Goal: Information Seeking & Learning: Learn about a topic

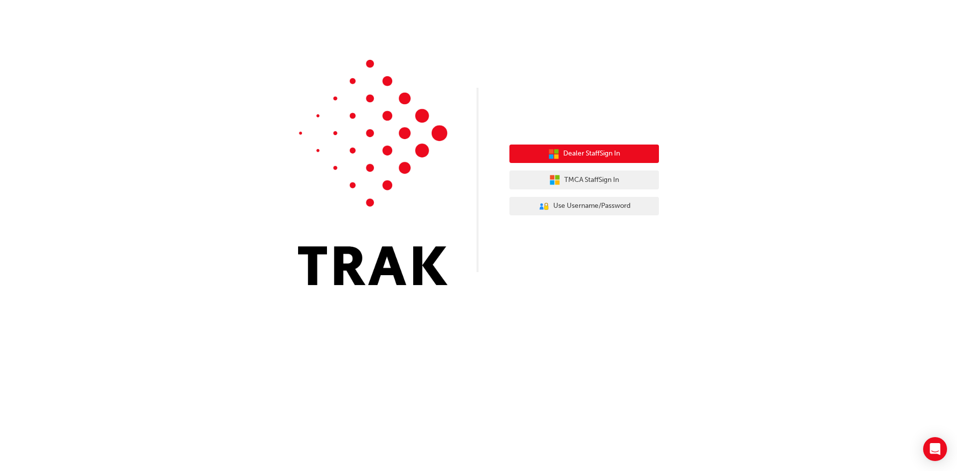
click at [603, 155] on span "Dealer Staff Sign In" at bounding box center [591, 153] width 57 height 11
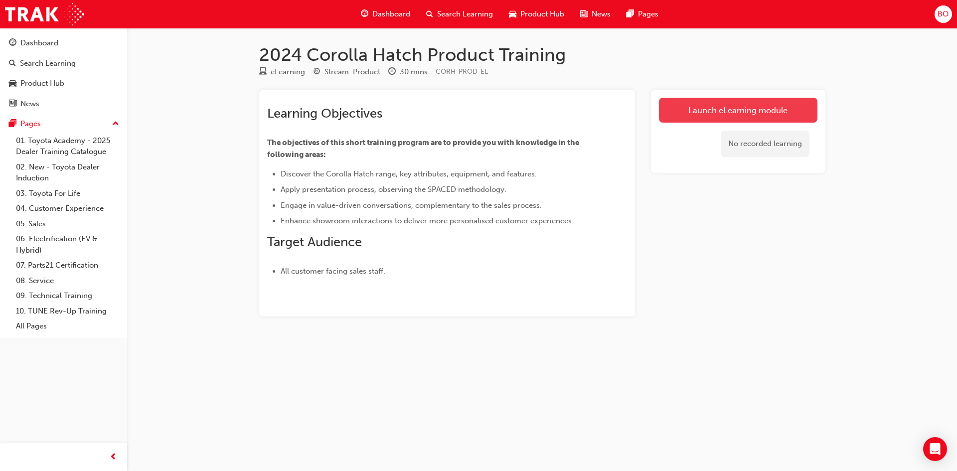
click at [733, 108] on link "Launch eLearning module" at bounding box center [738, 110] width 158 height 25
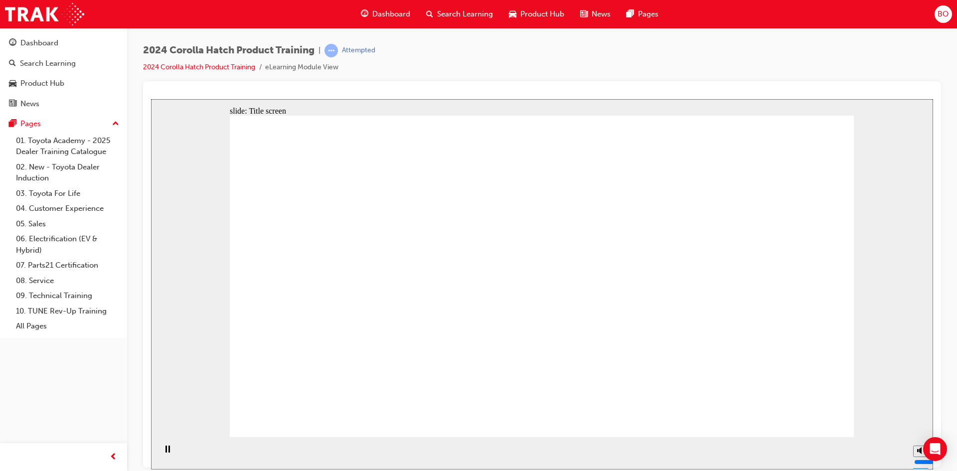
click at [164, 466] on div "playback controls" at bounding box center [164, 453] width 17 height 32
drag, startPoint x: 155, startPoint y: 468, endPoint x: 372, endPoint y: 474, distance: 217.4
click at [372, 469] on html "slide: Title screen Oval 1 Toyota Corolla Hatch Product Training START Toyota C…" at bounding box center [542, 284] width 782 height 370
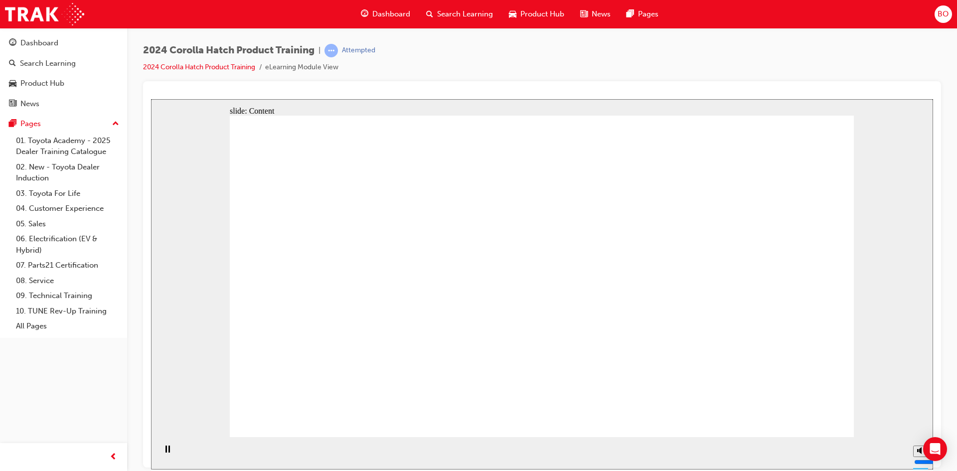
drag, startPoint x: 671, startPoint y: 170, endPoint x: 716, endPoint y: 170, distance: 44.4
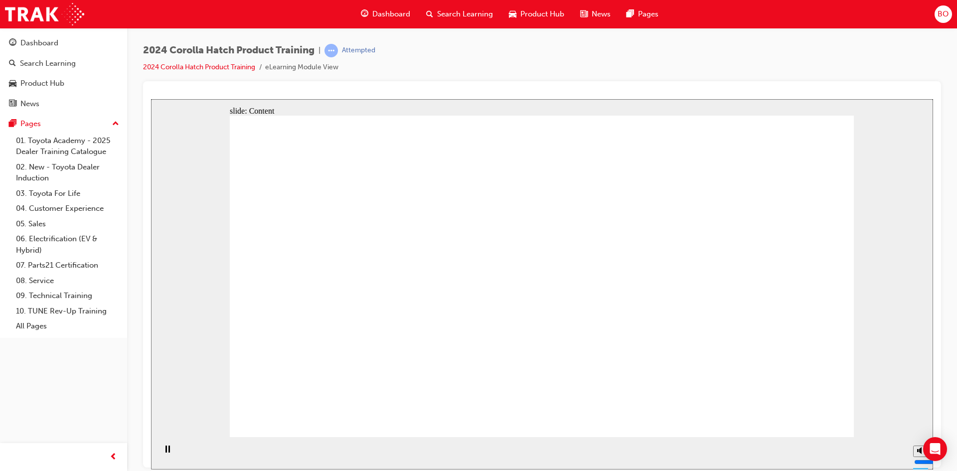
click at [854, 366] on div "slide: Content Rectangle 1 close_white.png Rectangle 2 RESOURCES No resources a…" at bounding box center [542, 284] width 782 height 370
click at [799, 48] on div "2024 Corolla Hatch Product Training | Attempted 2024 Corolla Hatch Product Trai…" at bounding box center [542, 62] width 798 height 37
click at [799, 49] on div "2024 Corolla Hatch Product Training | Attempted 2024 Corolla Hatch Product Trai…" at bounding box center [542, 62] width 798 height 37
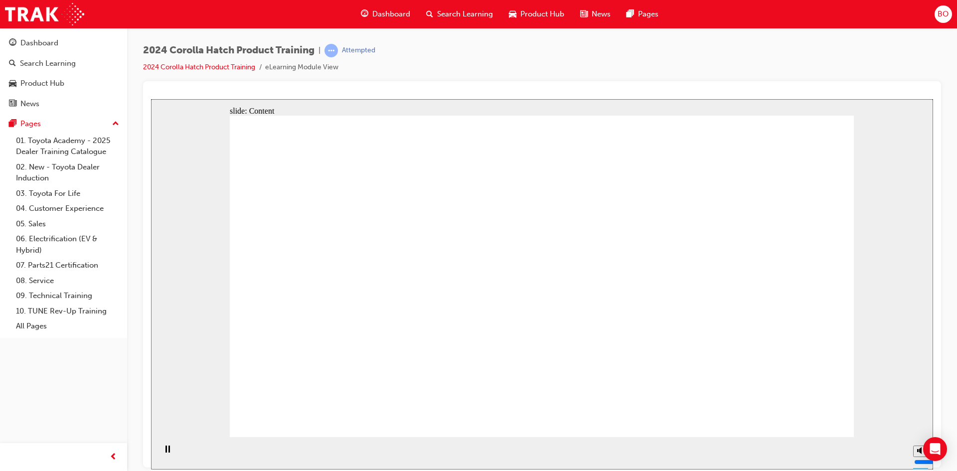
drag, startPoint x: 773, startPoint y: 256, endPoint x: 752, endPoint y: 256, distance: 21.4
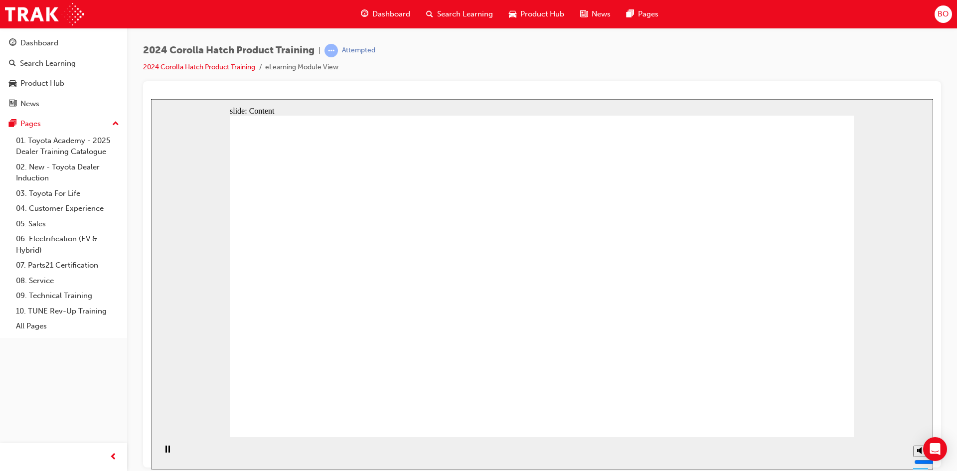
drag, startPoint x: 324, startPoint y: 300, endPoint x: 334, endPoint y: 303, distance: 10.3
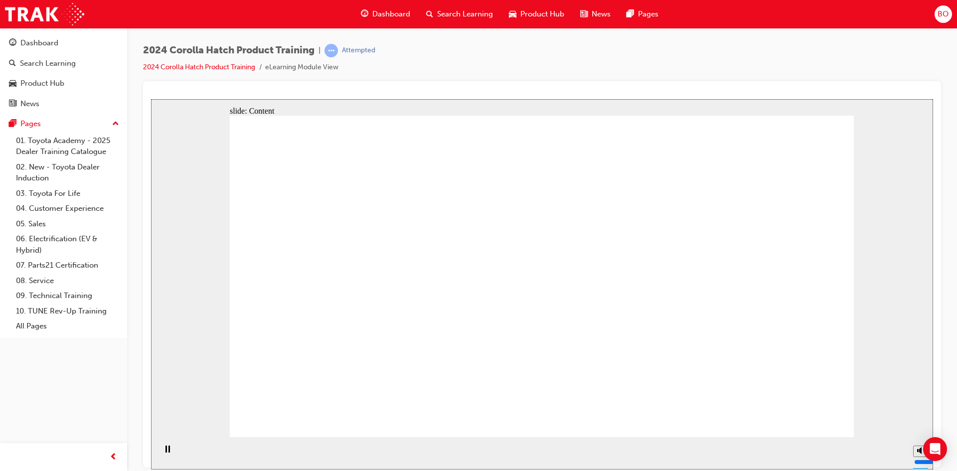
drag, startPoint x: 766, startPoint y: 221, endPoint x: 763, endPoint y: 236, distance: 15.2
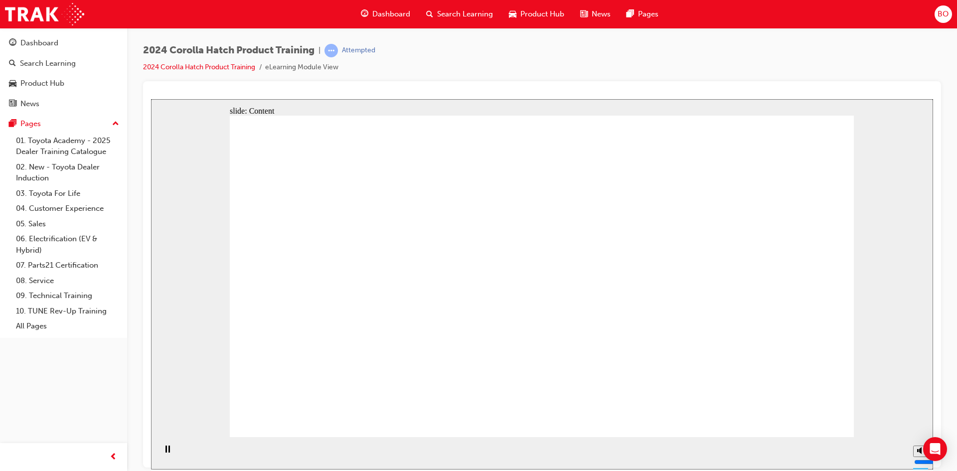
drag, startPoint x: 743, startPoint y: 355, endPoint x: 554, endPoint y: 356, distance: 188.9
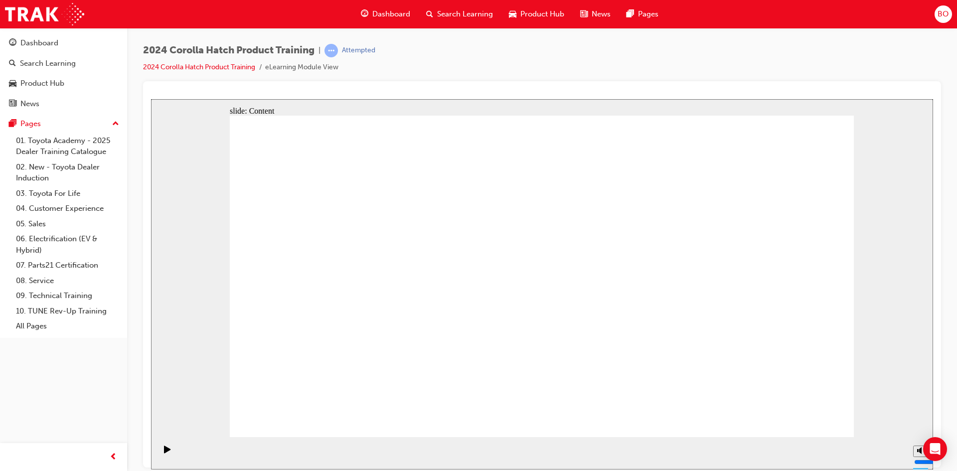
drag, startPoint x: 600, startPoint y: 278, endPoint x: 661, endPoint y: 281, distance: 60.8
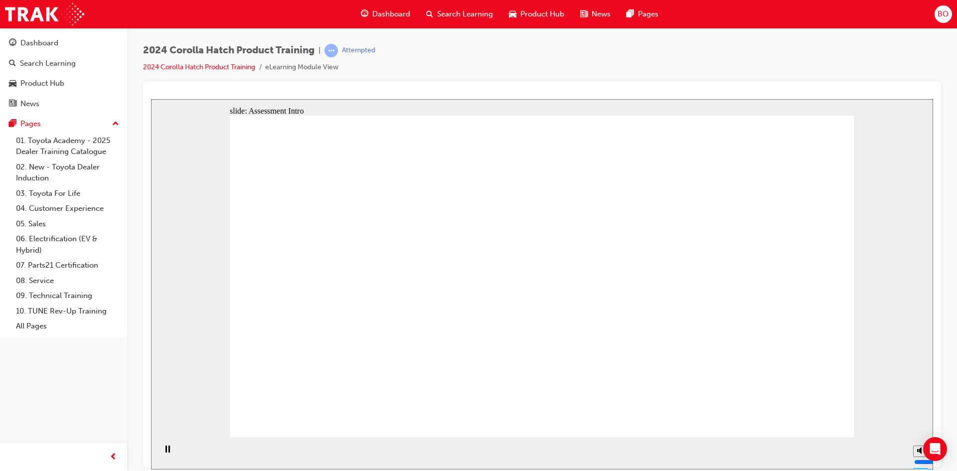
radio input "true"
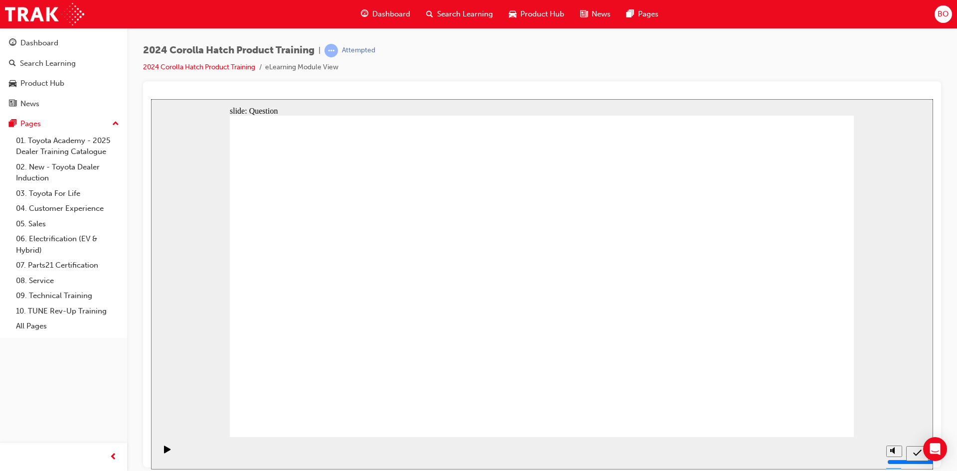
radio input "true"
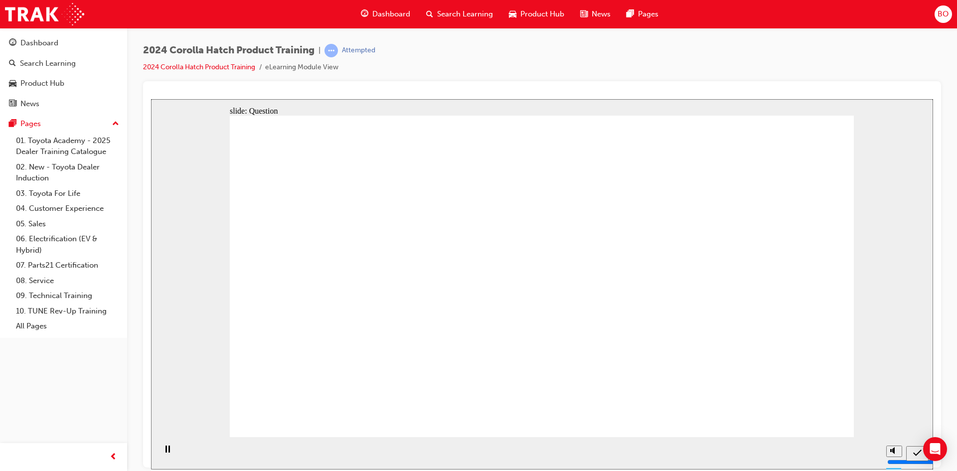
radio input "true"
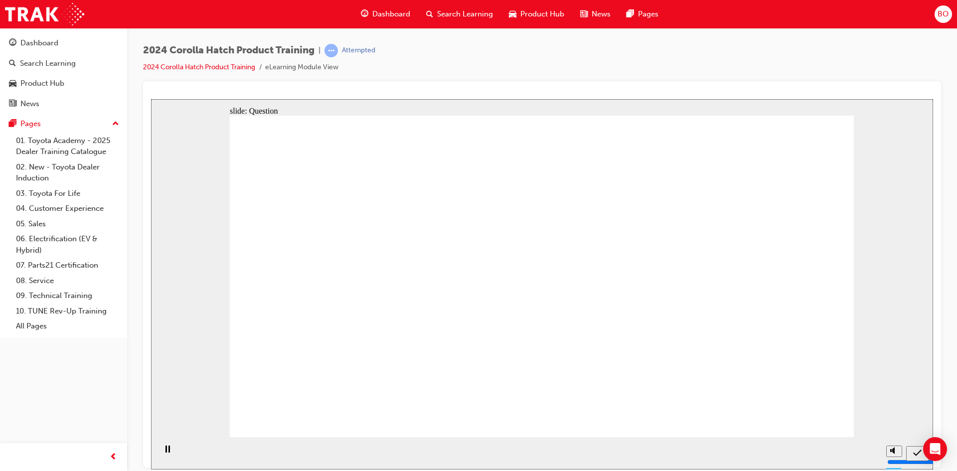
radio input "true"
drag, startPoint x: 337, startPoint y: 262, endPoint x: 445, endPoint y: 345, distance: 136.0
drag, startPoint x: 433, startPoint y: 273, endPoint x: 346, endPoint y: 357, distance: 120.2
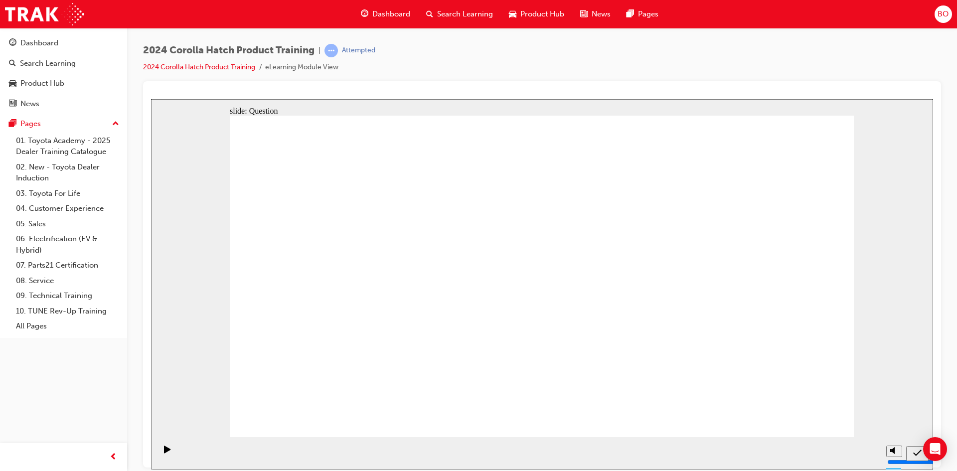
drag, startPoint x: 744, startPoint y: 303, endPoint x: 758, endPoint y: 360, distance: 59.1
drag, startPoint x: 550, startPoint y: 273, endPoint x: 533, endPoint y: 266, distance: 18.8
drag, startPoint x: 762, startPoint y: 366, endPoint x: 759, endPoint y: 264, distance: 102.2
drag, startPoint x: 648, startPoint y: 267, endPoint x: 544, endPoint y: 362, distance: 141.5
drag, startPoint x: 614, startPoint y: 318, endPoint x: 683, endPoint y: 364, distance: 82.4
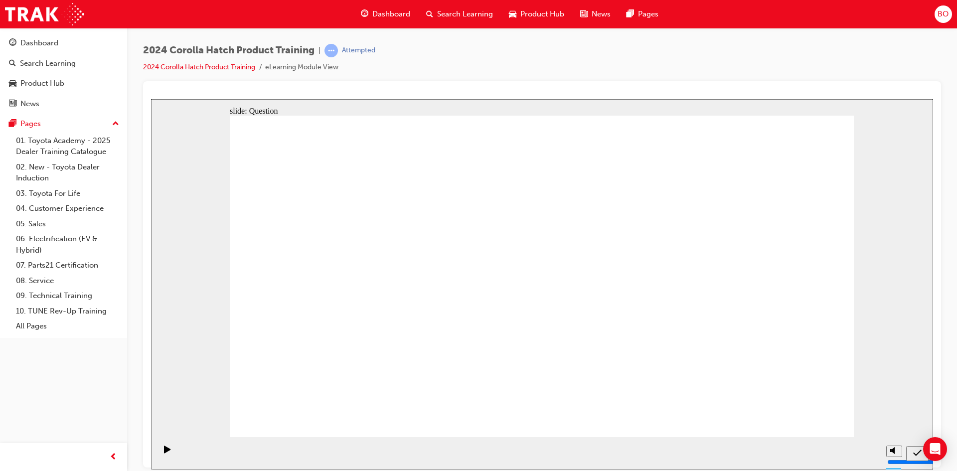
drag, startPoint x: 757, startPoint y: 301, endPoint x: 755, endPoint y: 359, distance: 57.9
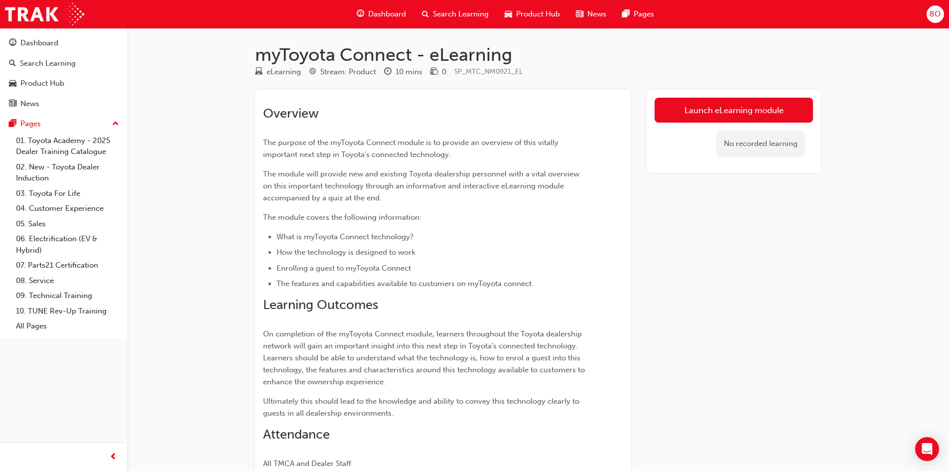
click at [761, 119] on link "Launch eLearning module" at bounding box center [734, 110] width 158 height 25
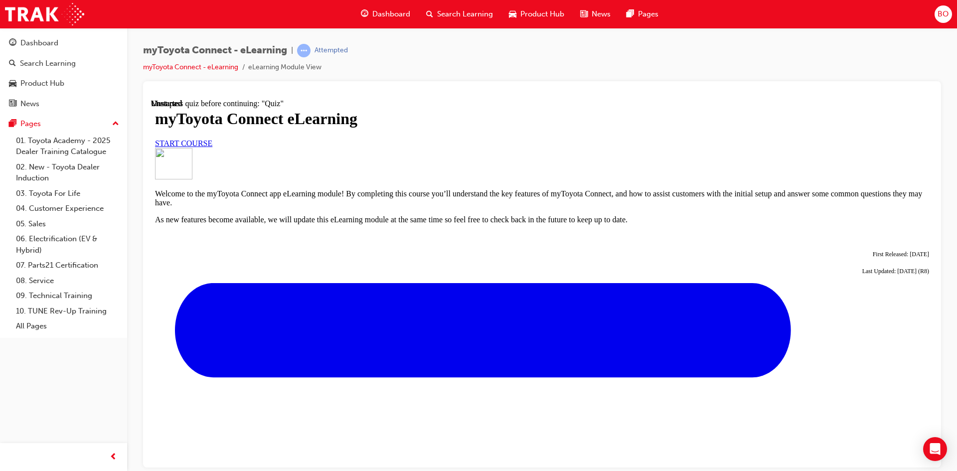
click at [212, 147] on span "START COURSE" at bounding box center [183, 143] width 57 height 8
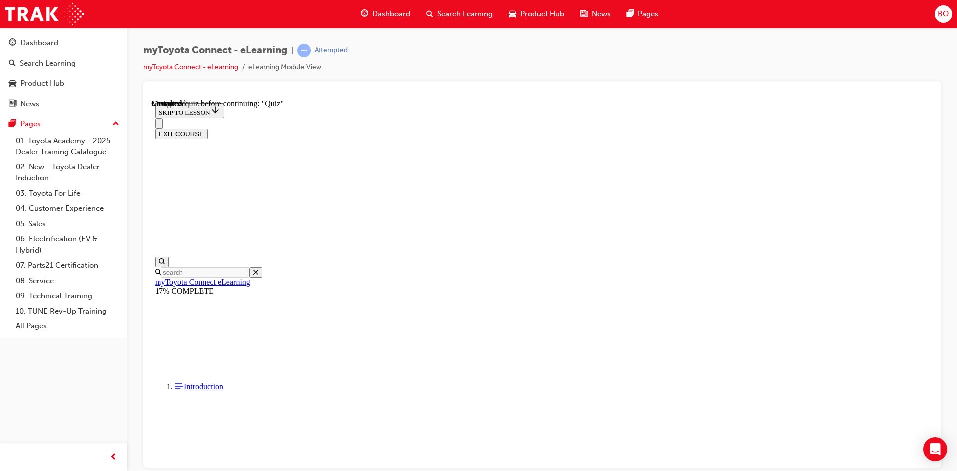
scroll to position [856, 0]
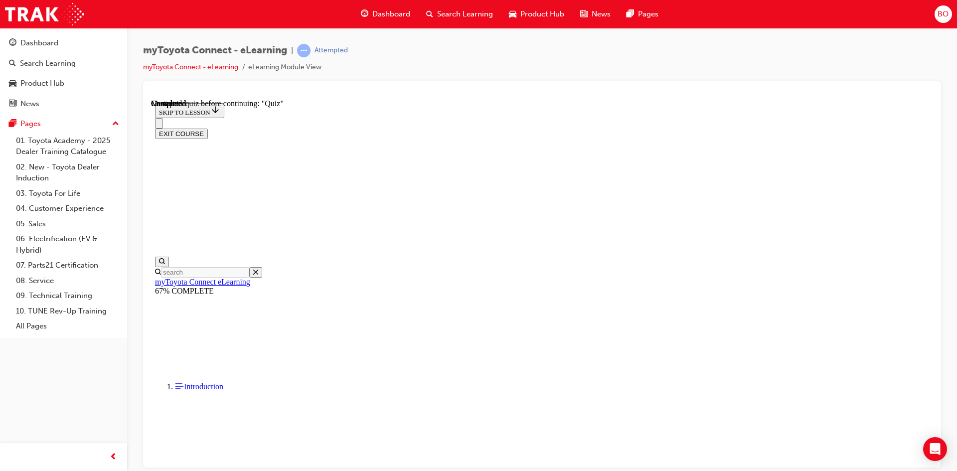
scroll to position [81, 0]
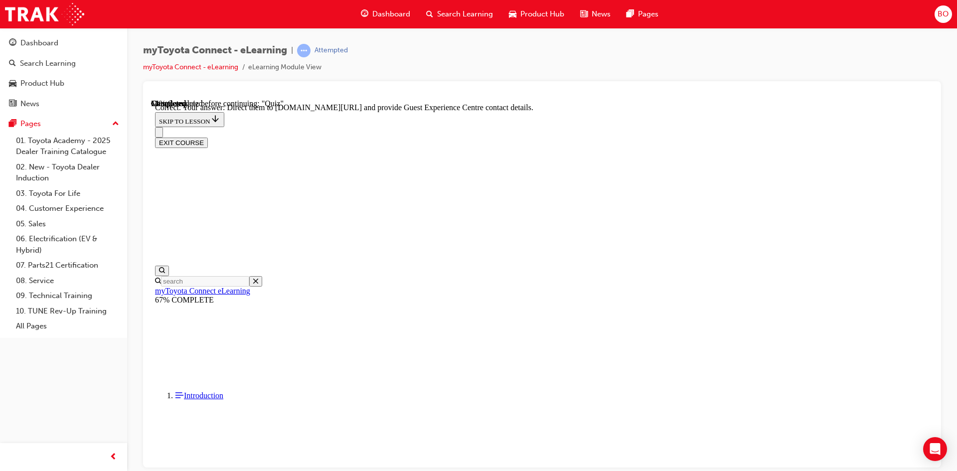
scroll to position [191, 0]
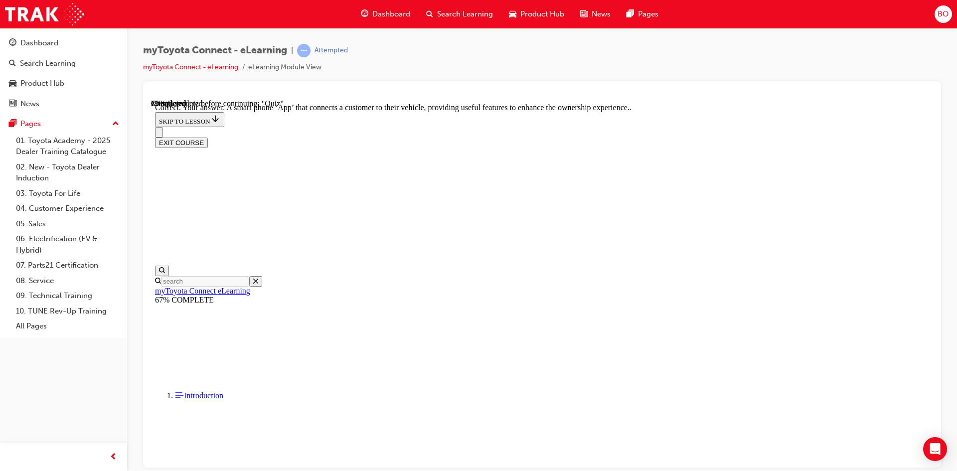
scroll to position [171, 0]
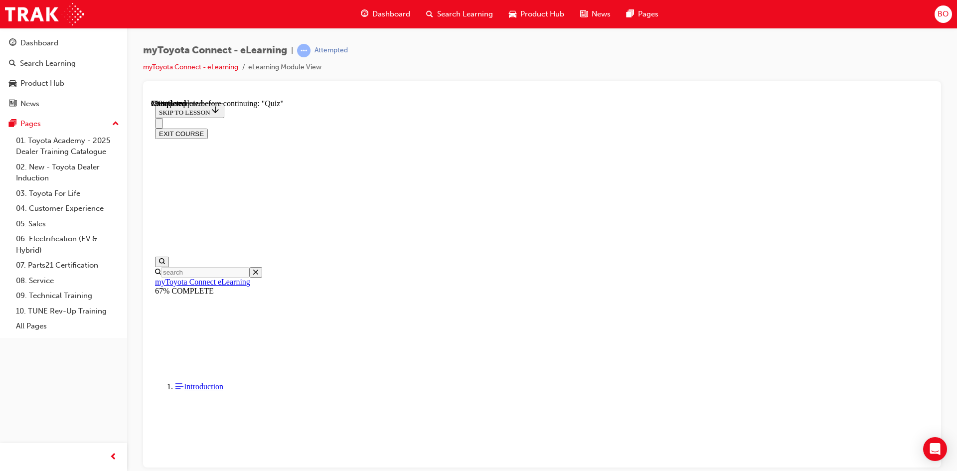
scroll to position [159, 0]
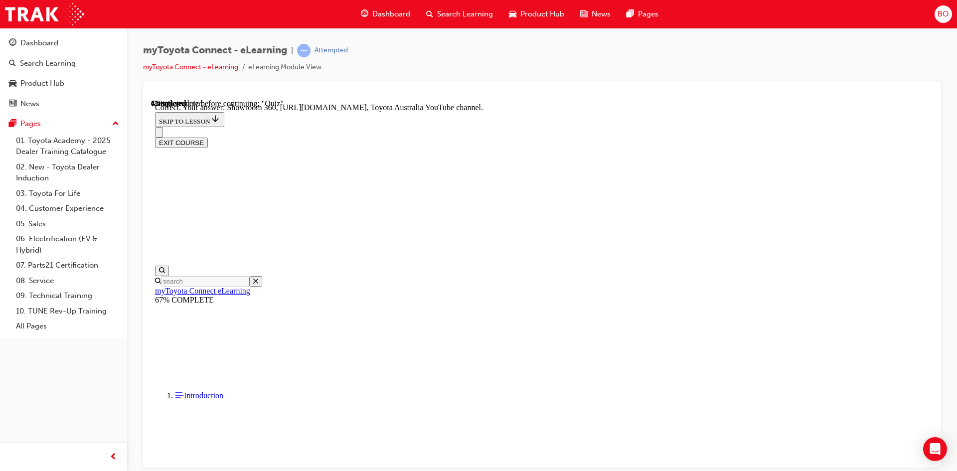
scroll to position [191, 0]
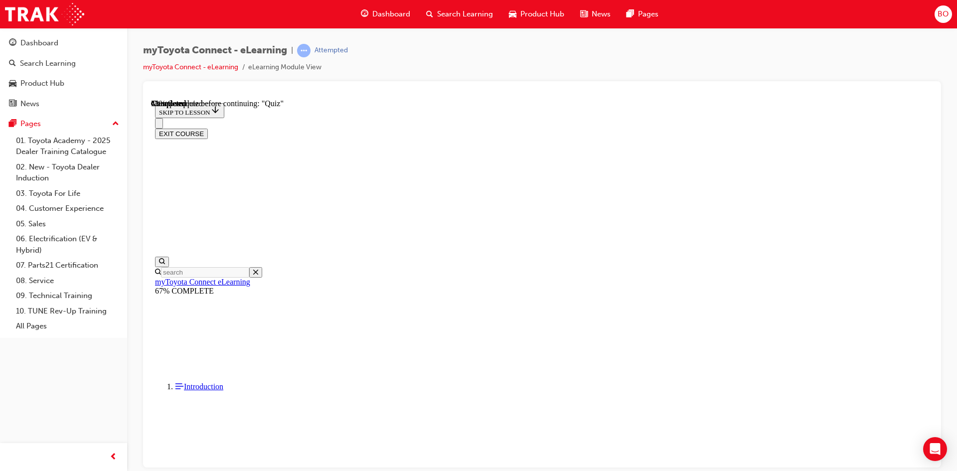
scroll to position [100, 0]
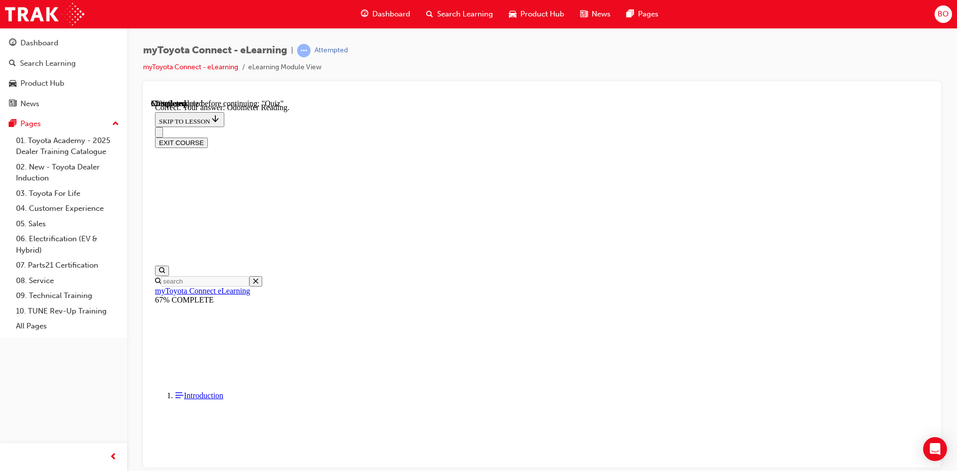
scroll to position [181, 0]
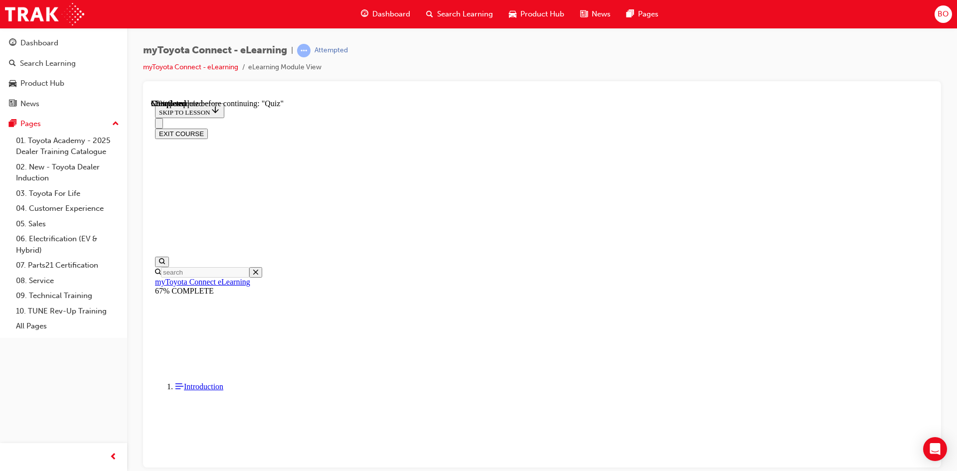
scroll to position [73, 0]
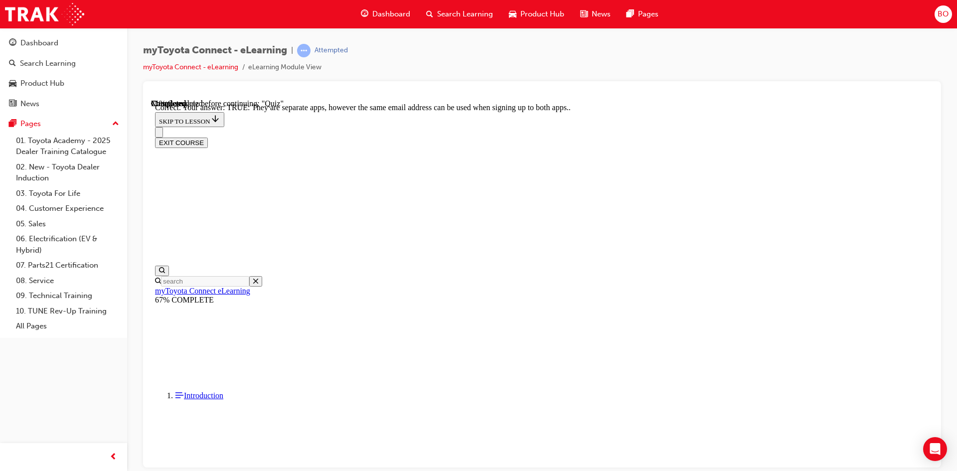
scroll to position [104, 0]
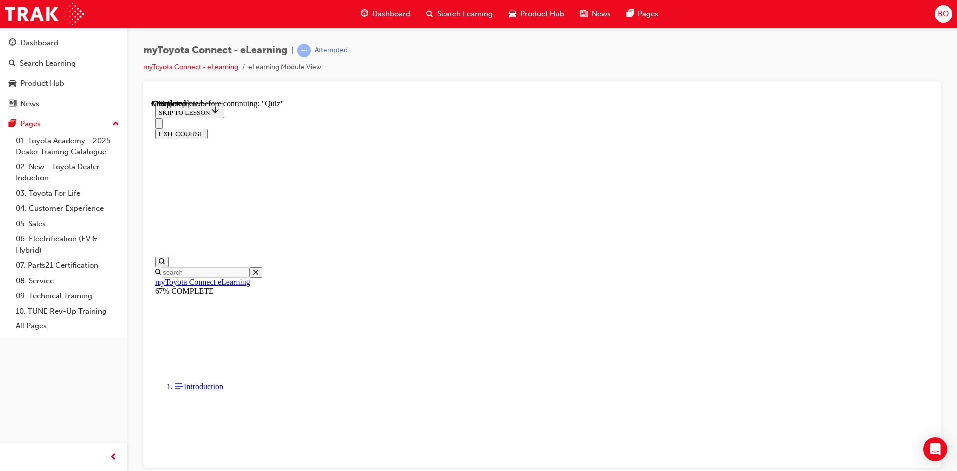
scroll to position [94, 0]
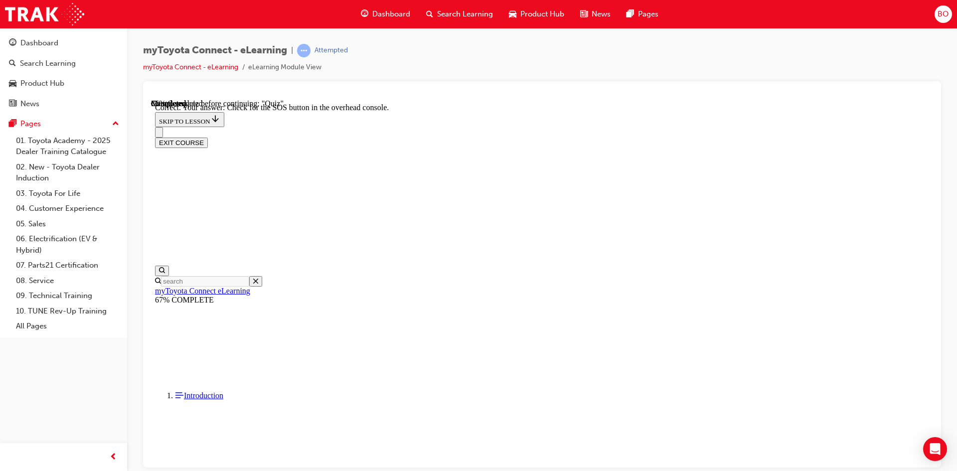
scroll to position [141, 0]
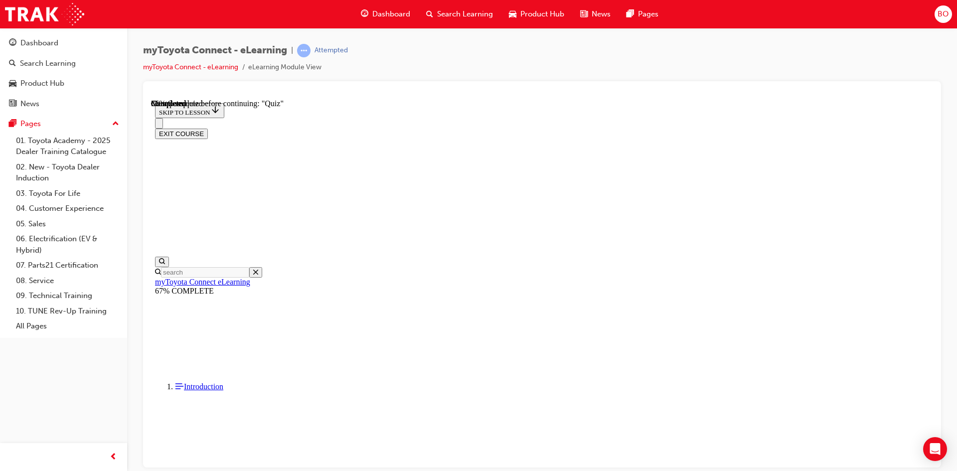
scroll to position [70, 0]
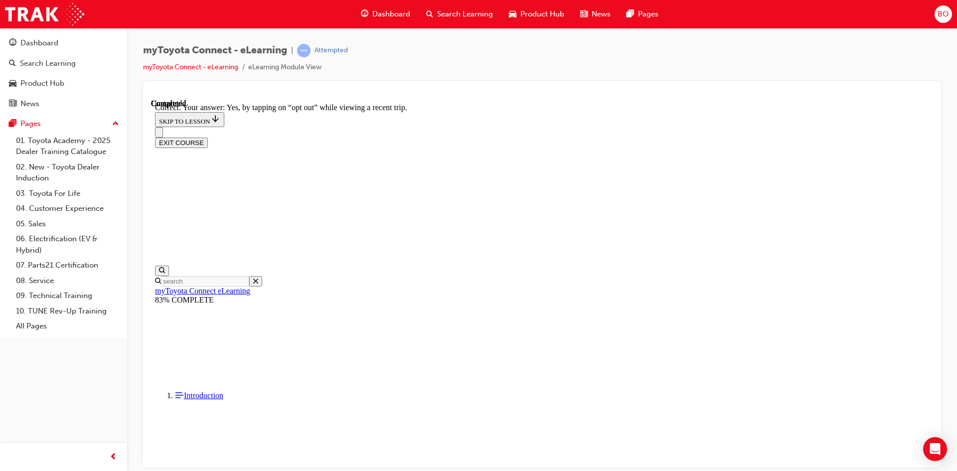
scroll to position [101, 0]
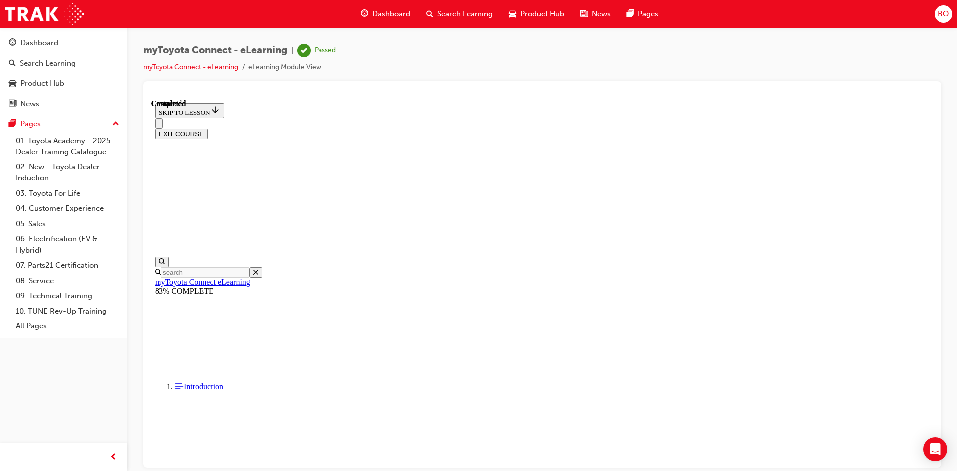
scroll to position [171, 0]
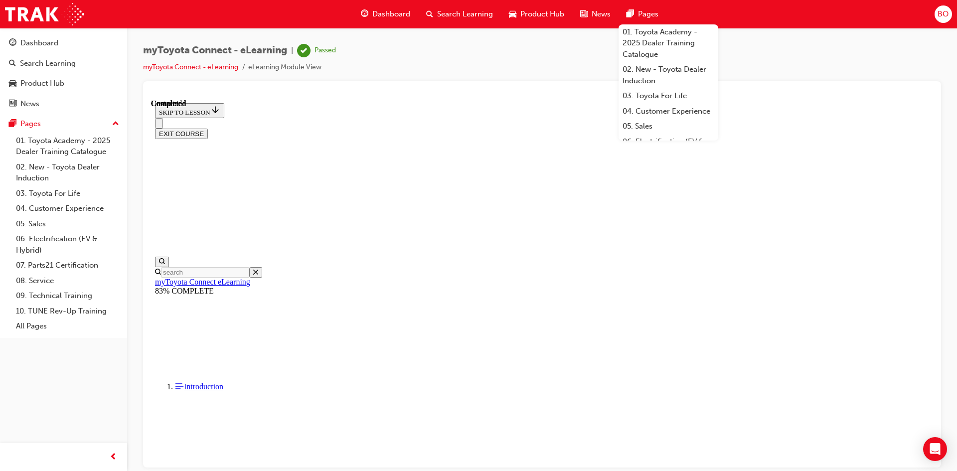
click at [208, 128] on button "EXIT COURSE" at bounding box center [181, 133] width 53 height 10
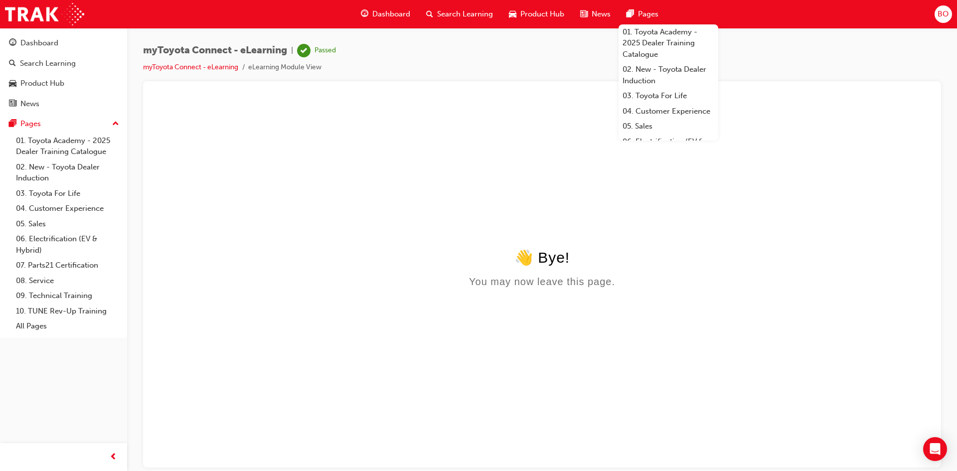
scroll to position [0, 0]
drag, startPoint x: 776, startPoint y: 190, endPoint x: 776, endPoint y: 185, distance: 5.5
click at [776, 190] on html "👋 Bye! You may now leave this page." at bounding box center [542, 195] width 782 height 192
